Goal: Task Accomplishment & Management: Manage account settings

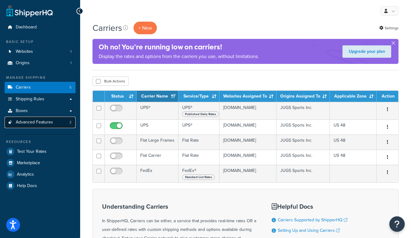
click at [53, 122] on link "Advanced Features 2" at bounding box center [40, 122] width 71 height 11
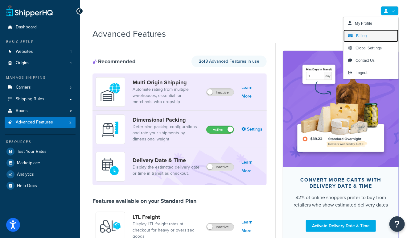
click at [364, 36] on span "Billing" at bounding box center [361, 36] width 10 height 6
